Goal: Information Seeking & Learning: Learn about a topic

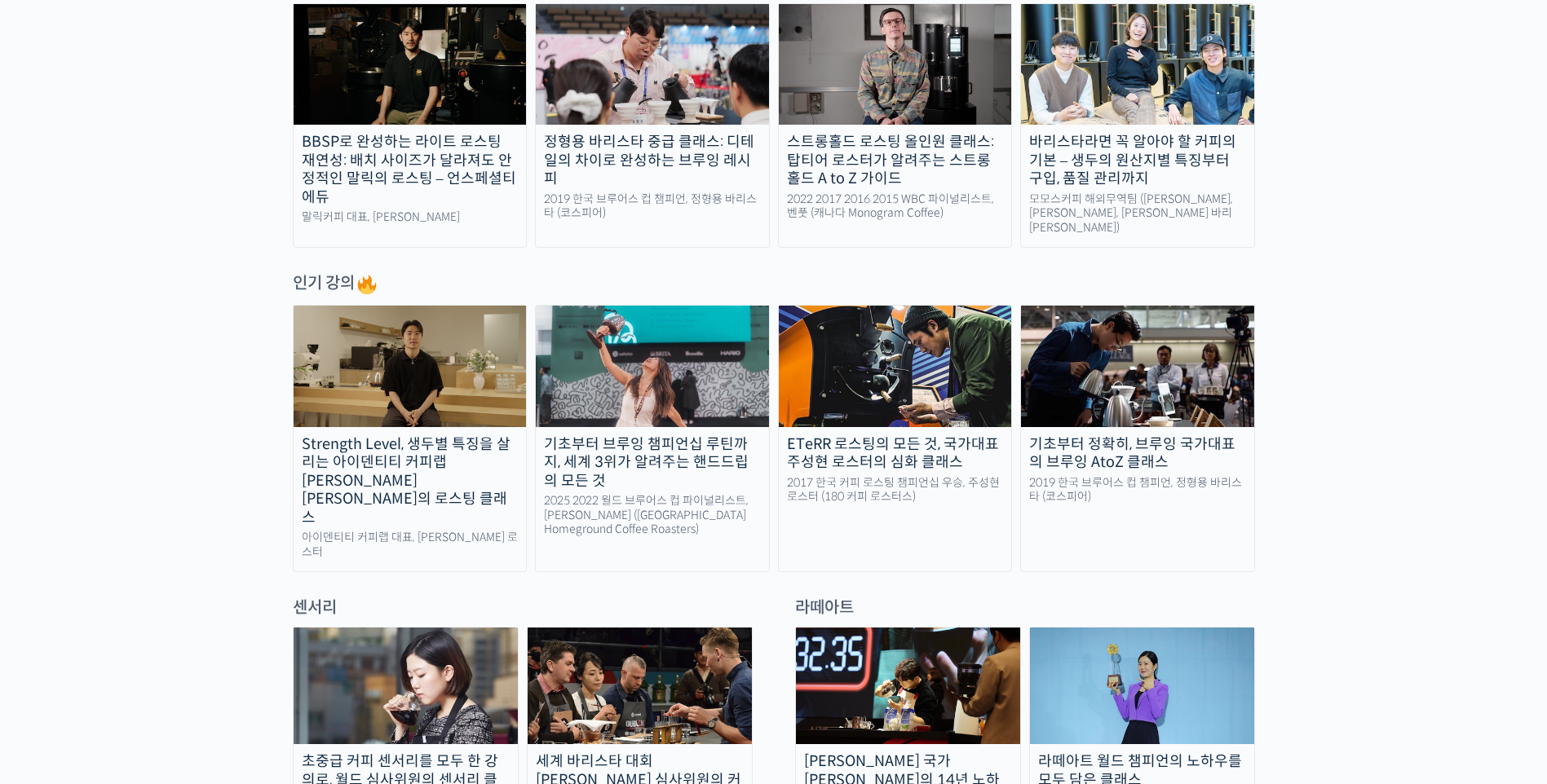
scroll to position [734, 0]
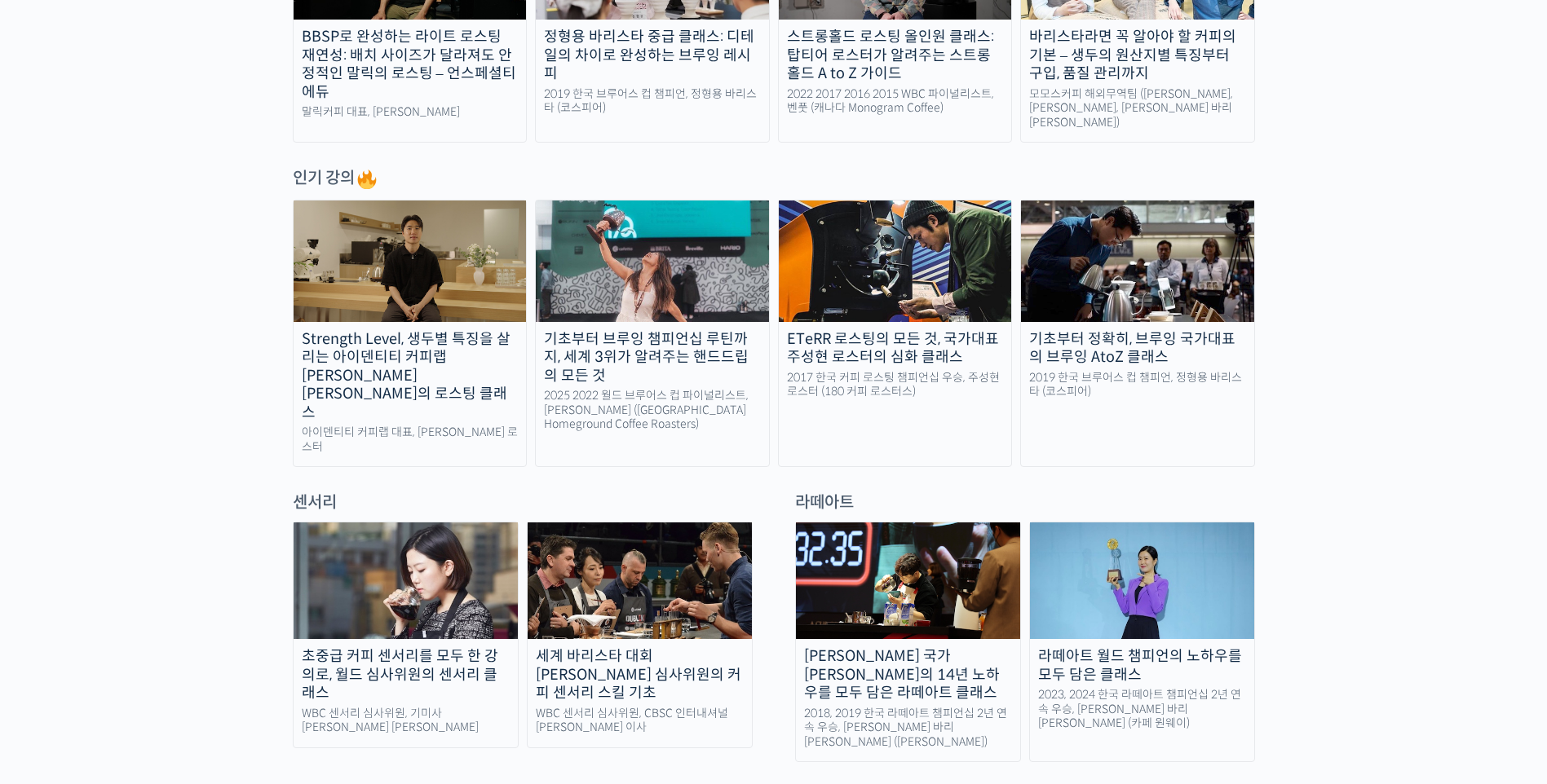
click at [427, 647] on div "초중급 커피 센서리를 모두 한 강의로, 월드 심사위원의 센서리 클래스" at bounding box center [405, 674] width 224 height 56
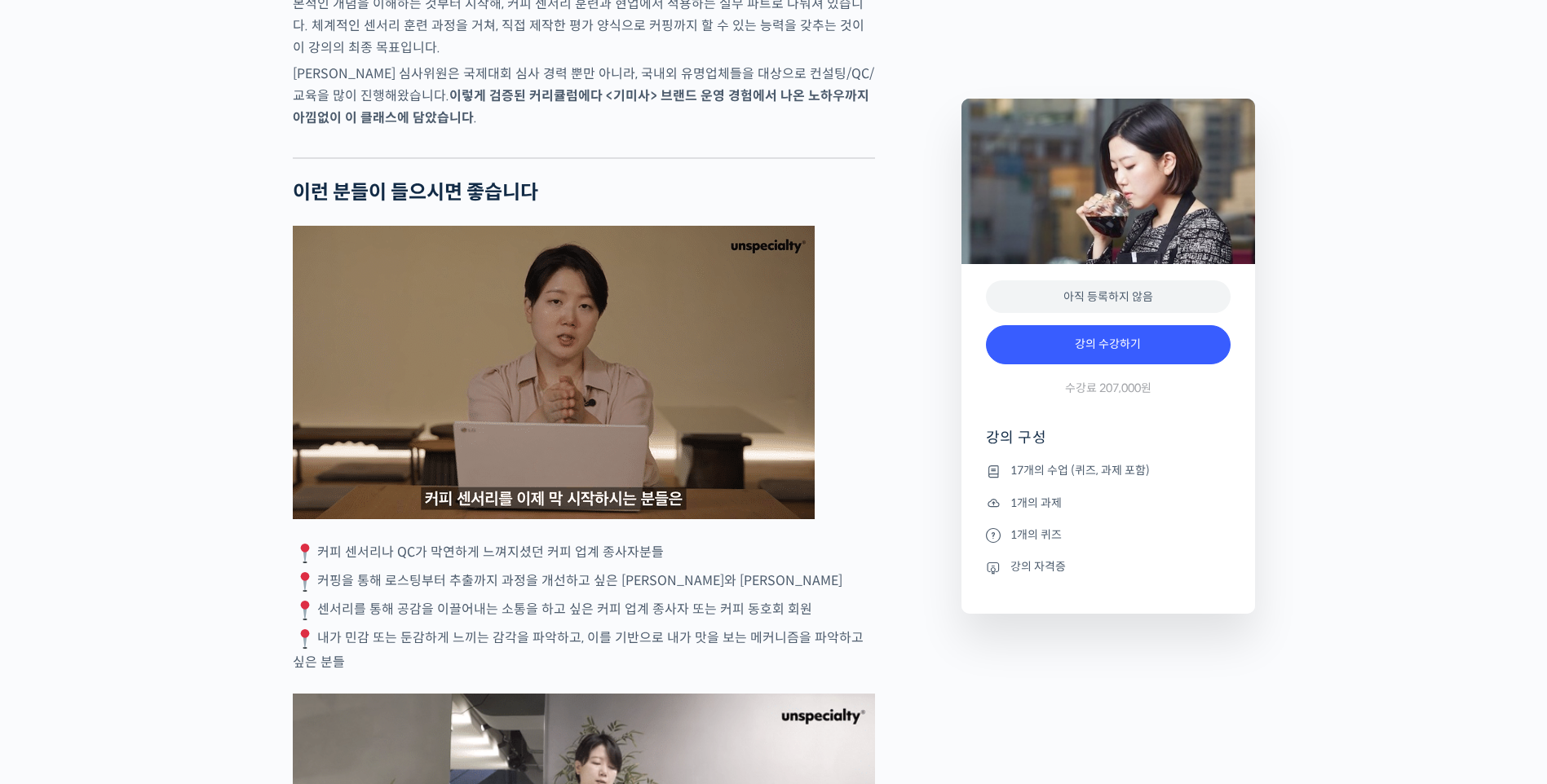
scroll to position [2771, 0]
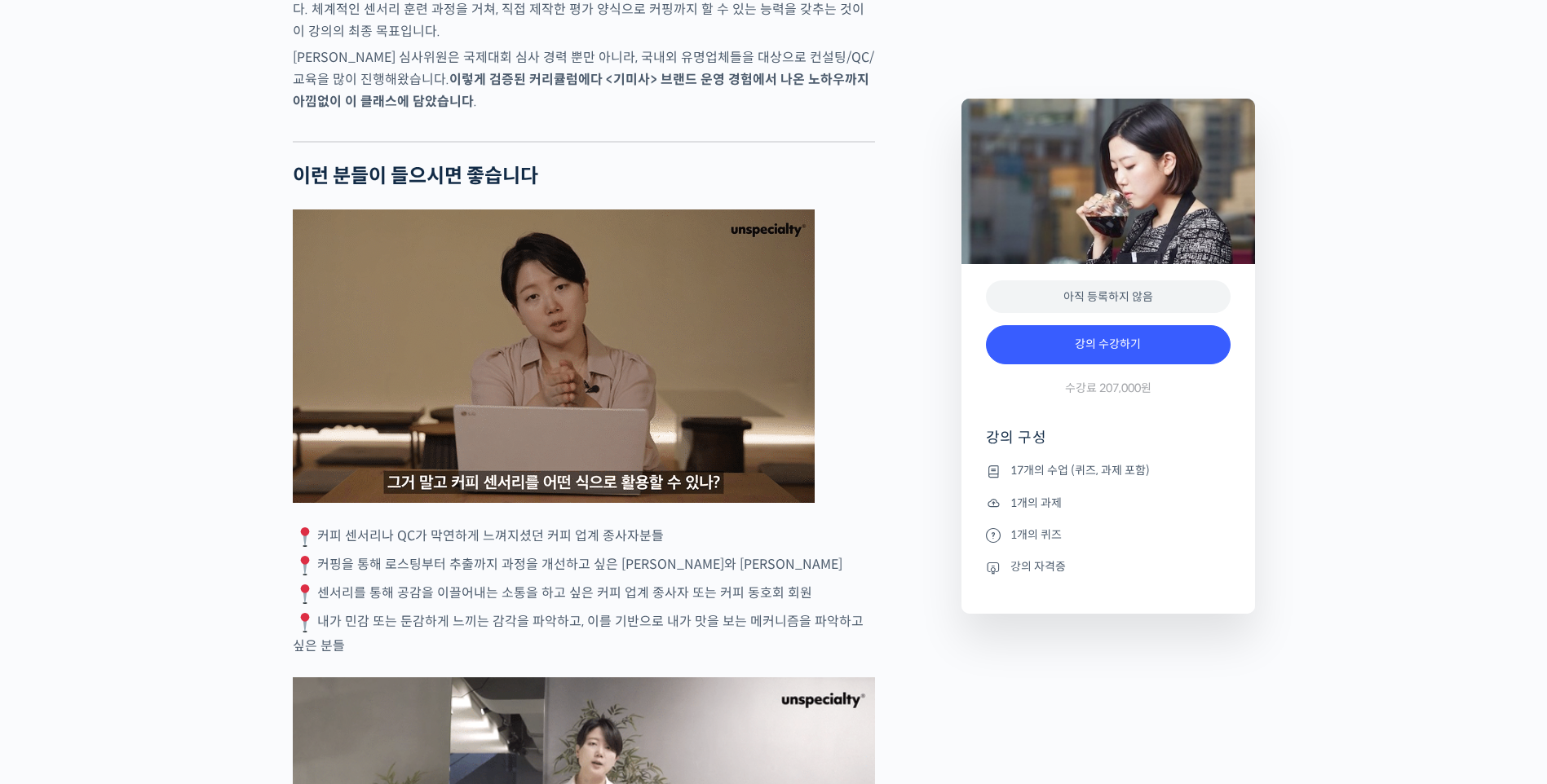
drag, startPoint x: 911, startPoint y: 402, endPoint x: 924, endPoint y: 399, distance: 13.3
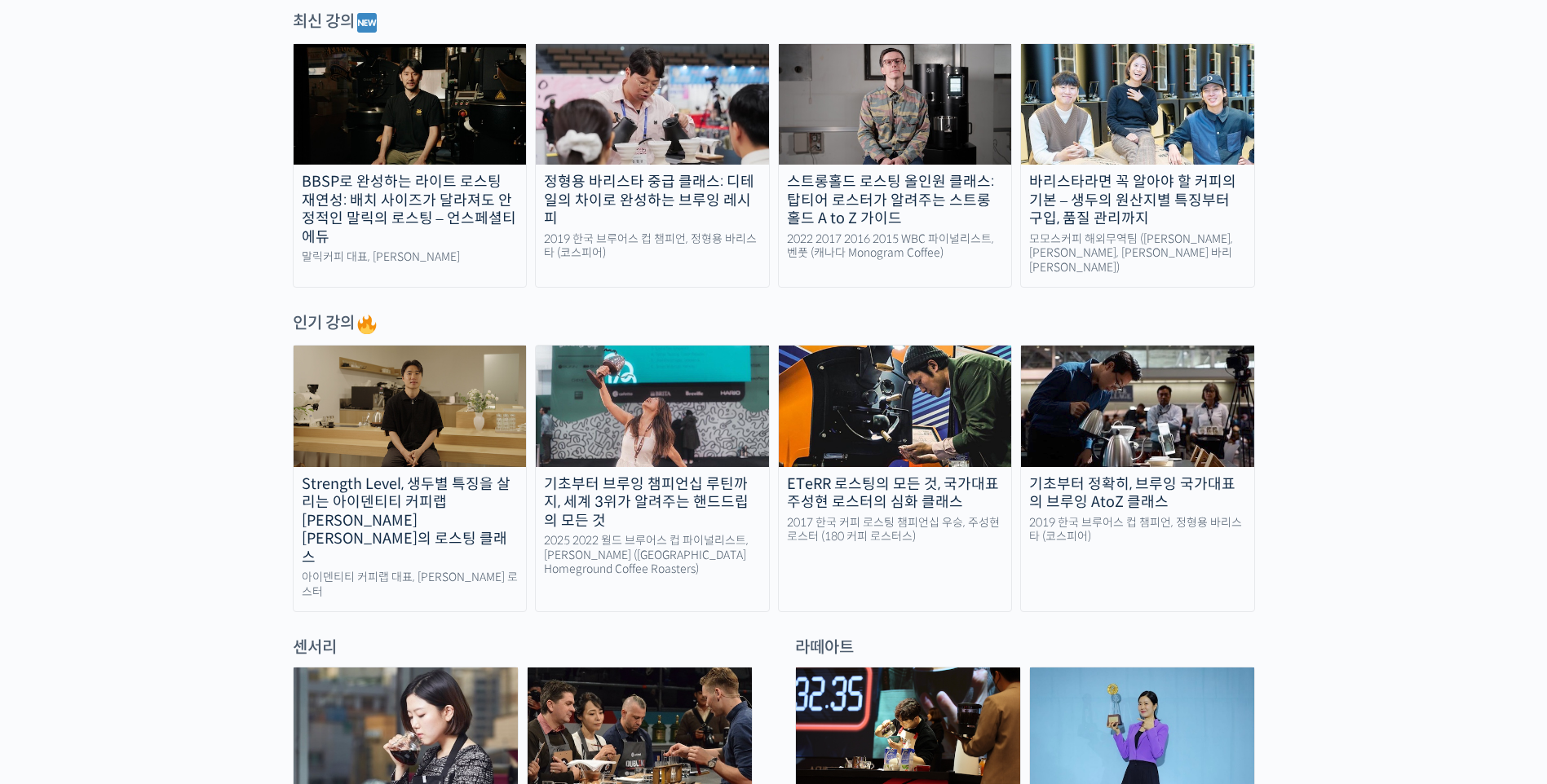
scroll to position [330, 0]
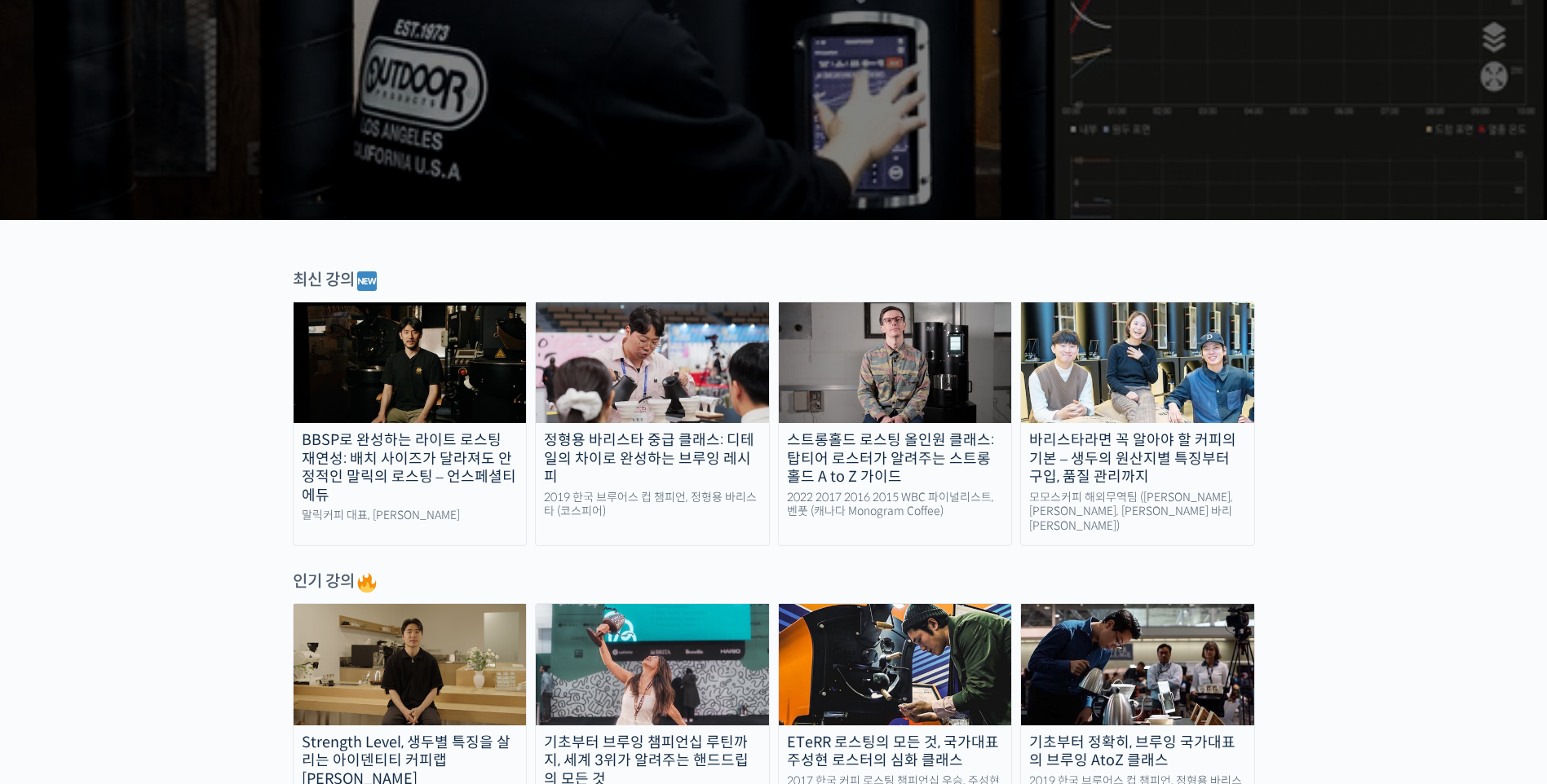
click at [877, 456] on div "스트롱홀드 로스팅 올인원 클래스: 탑티어 로스터가 알려주는 스트롱홀드 A to Z 가이드" at bounding box center [895, 458] width 233 height 56
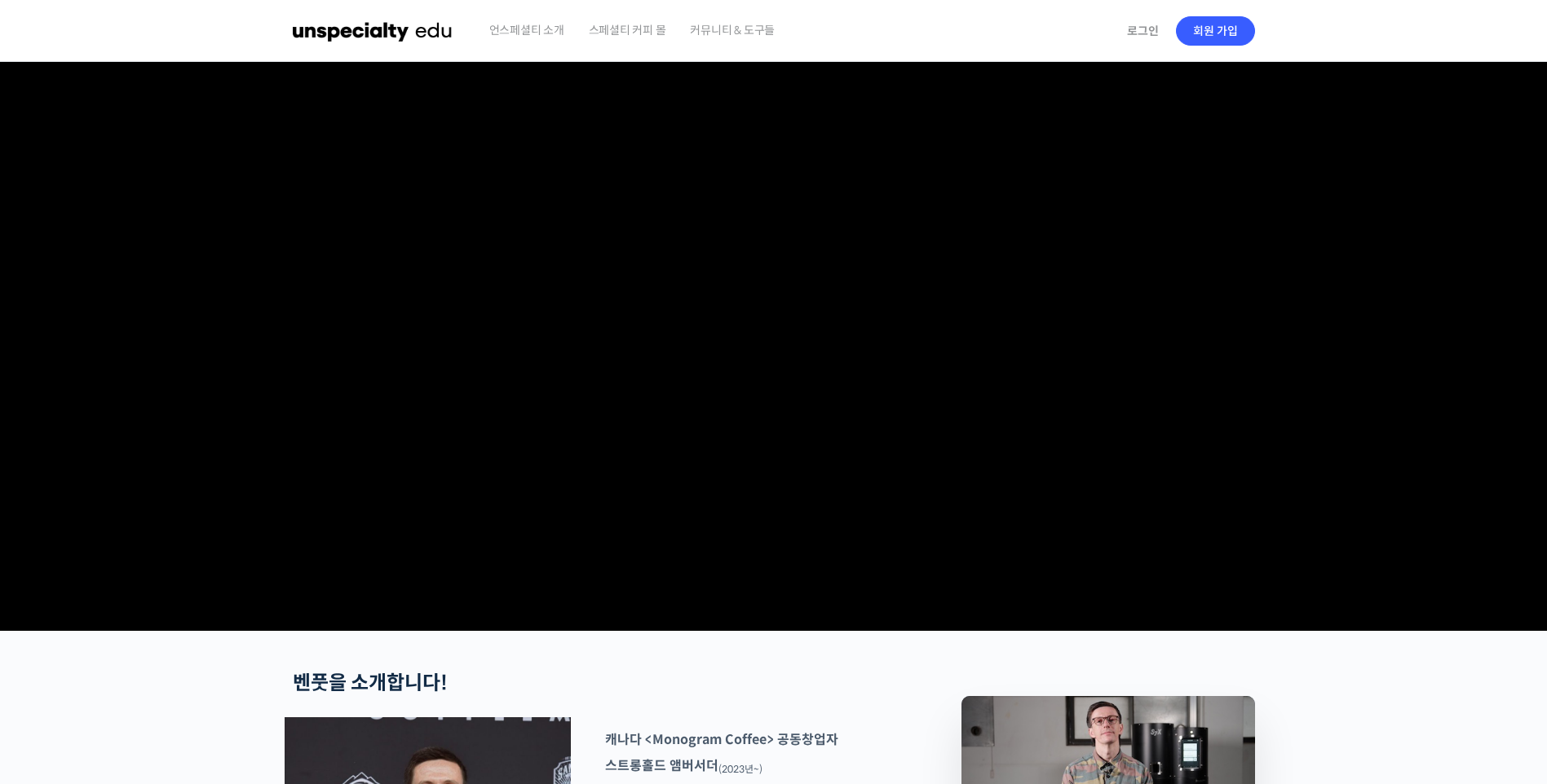
checkbox input "true"
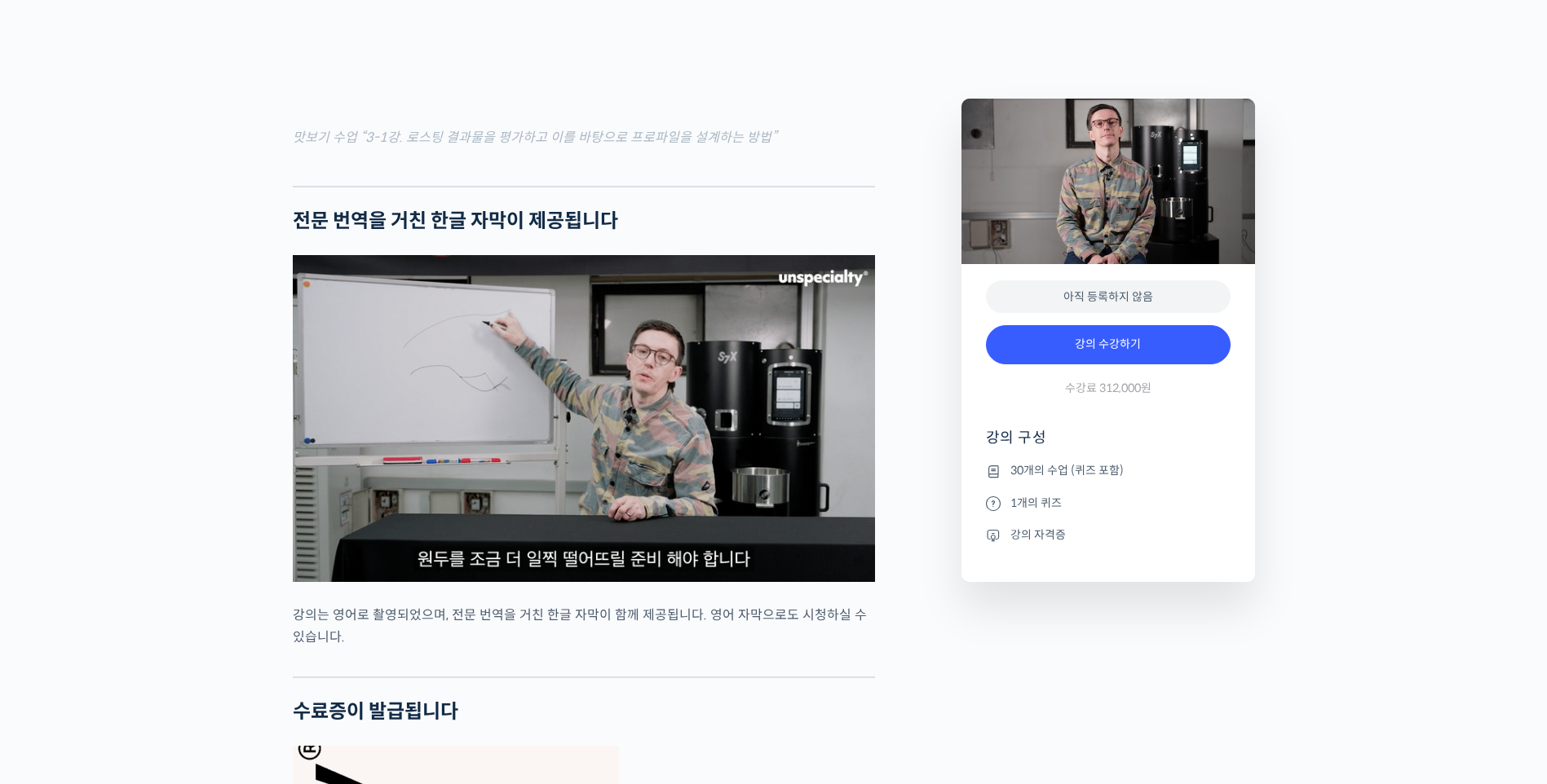
scroll to position [5461, 0]
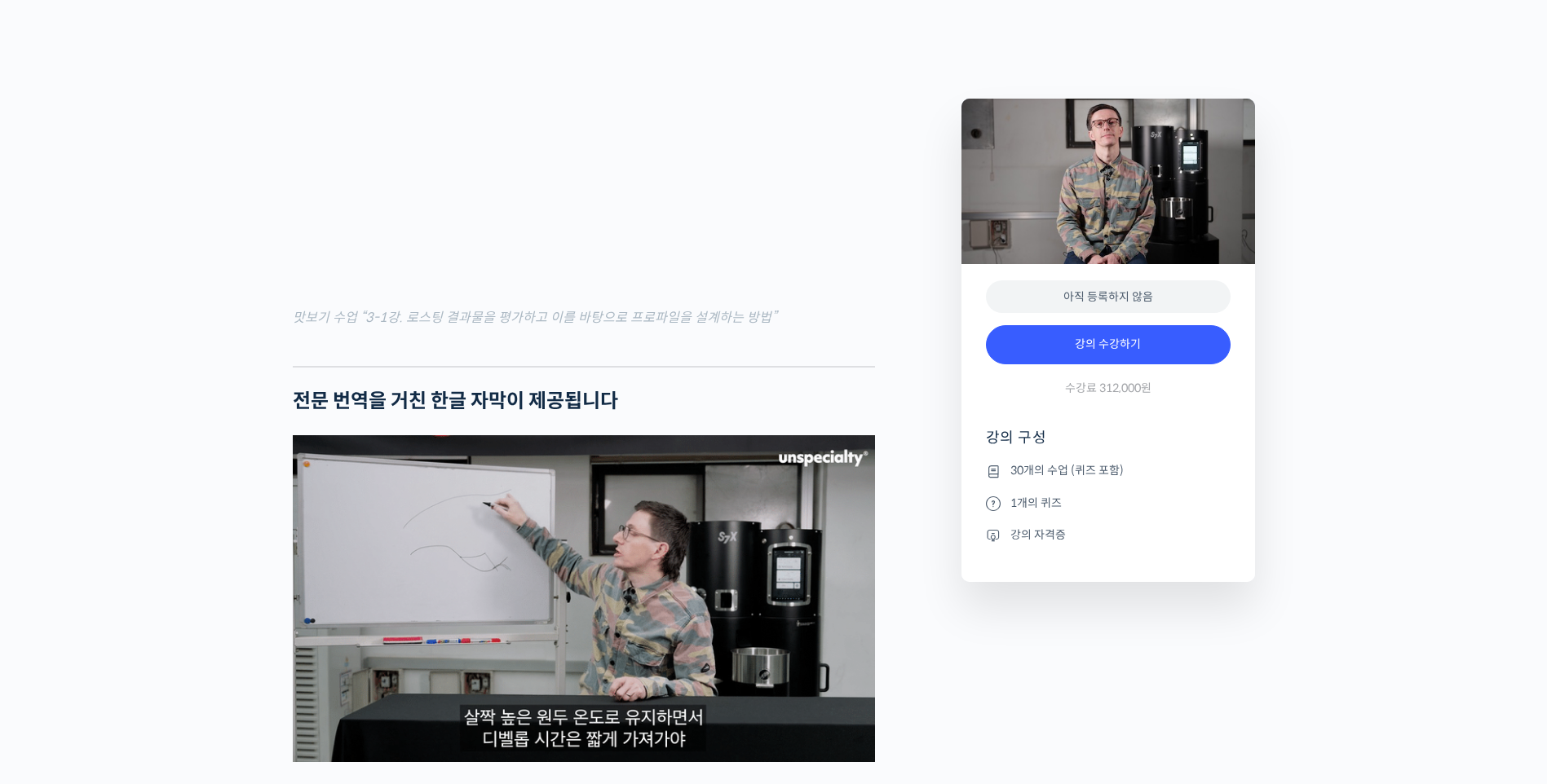
drag, startPoint x: 1006, startPoint y: 480, endPoint x: 1016, endPoint y: 474, distance: 11.7
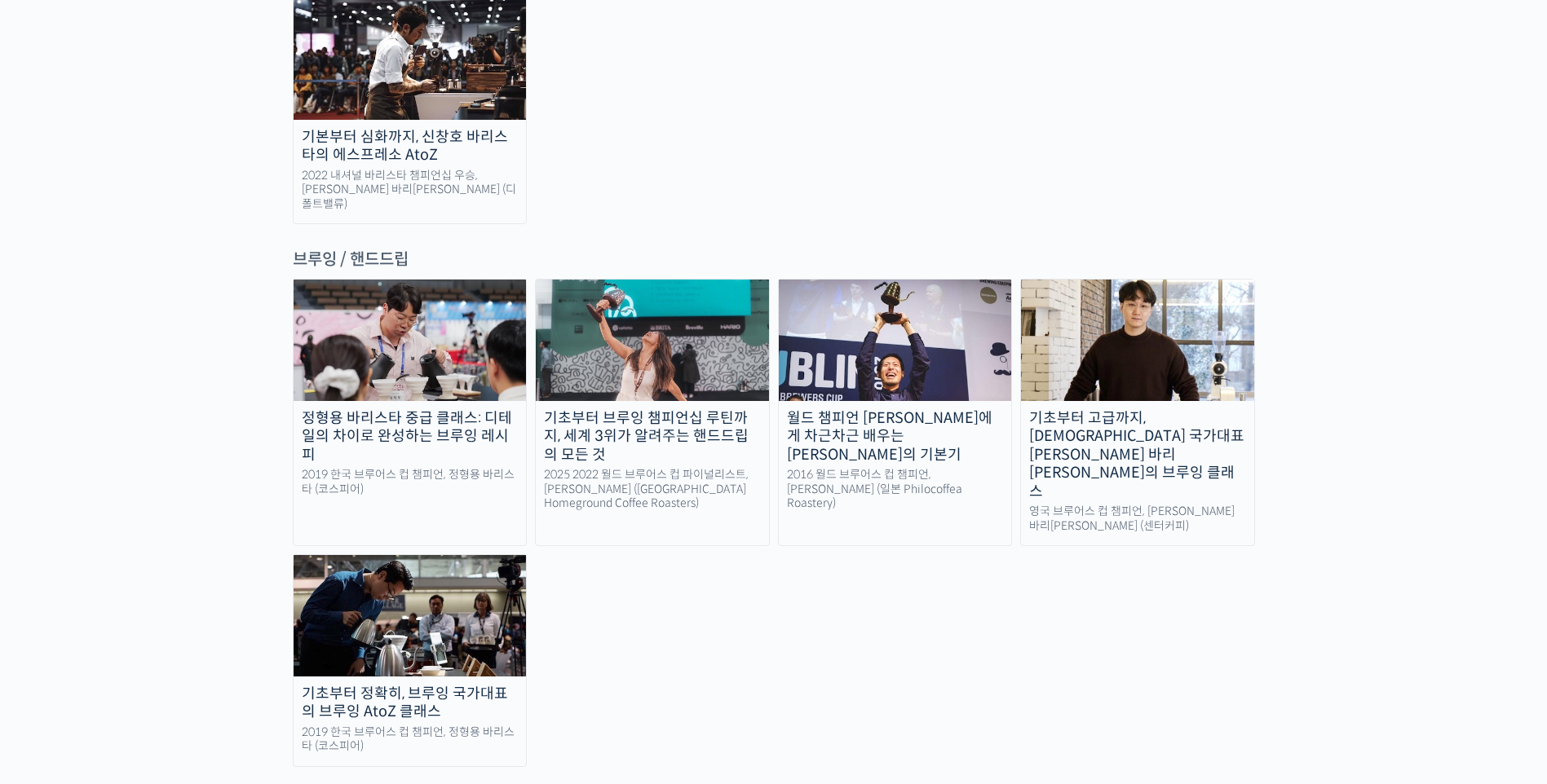
scroll to position [2612, 0]
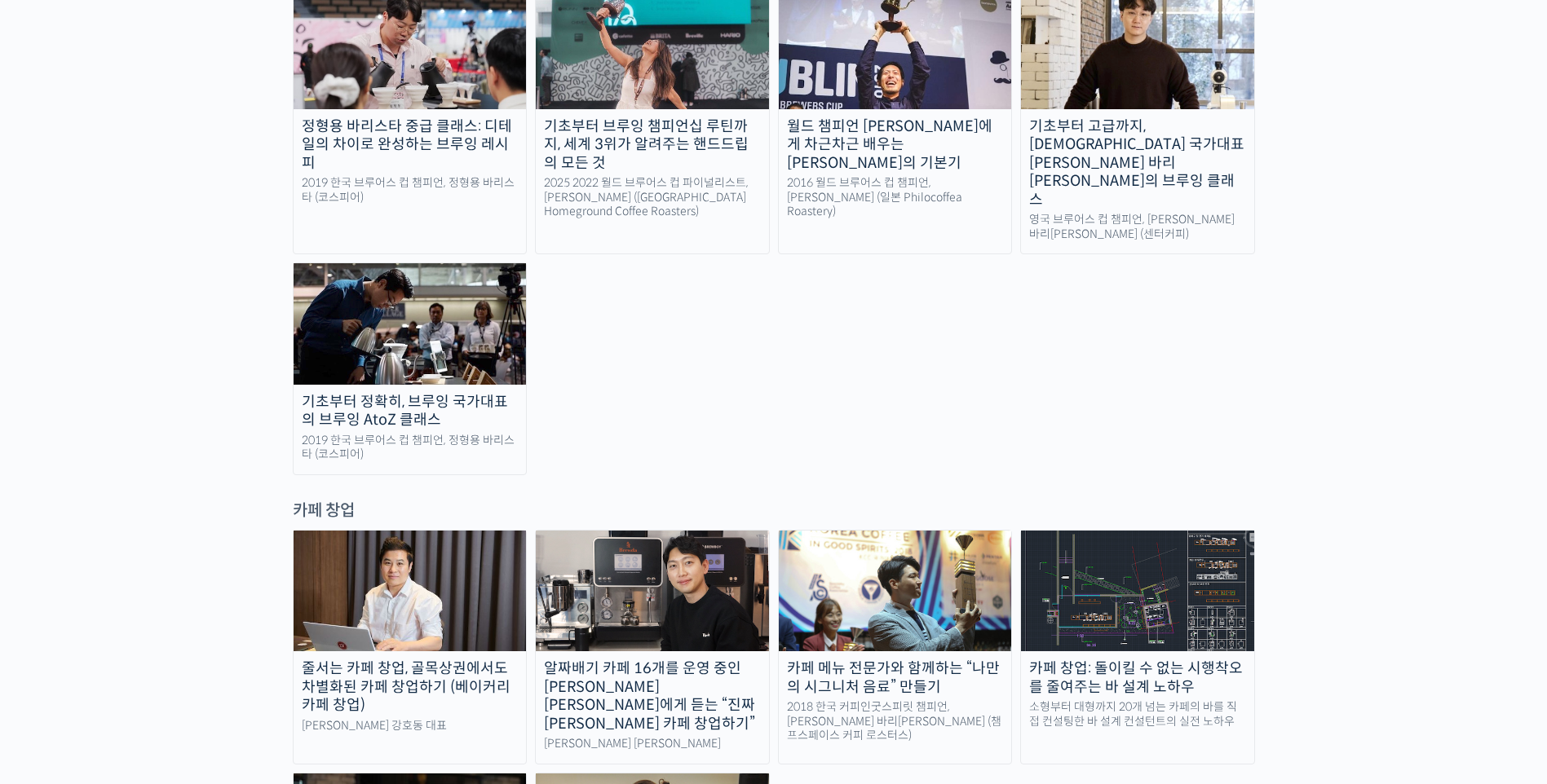
scroll to position [2934, 0]
